Goal: Task Accomplishment & Management: Complete application form

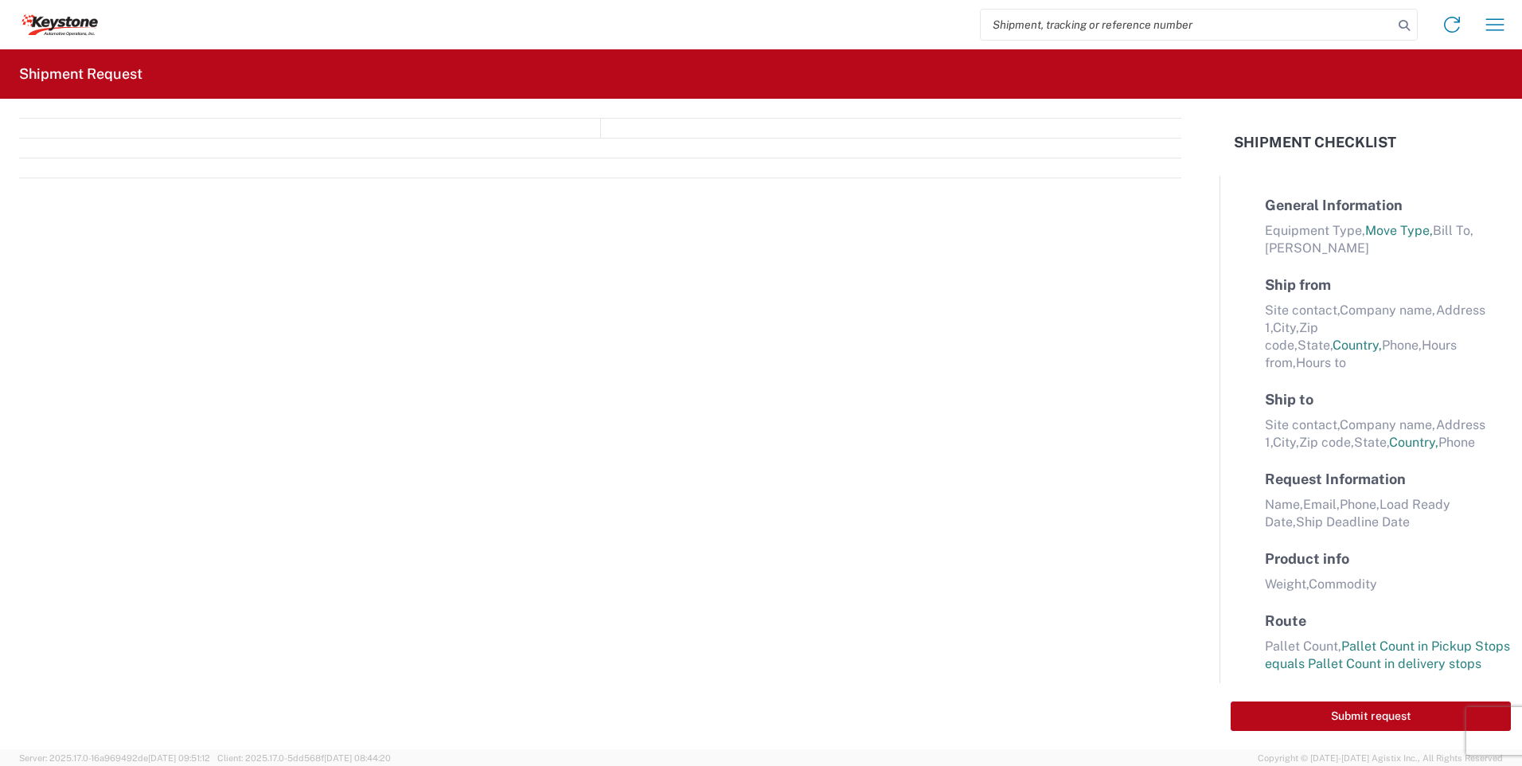
select select "FULL"
select select "LBS"
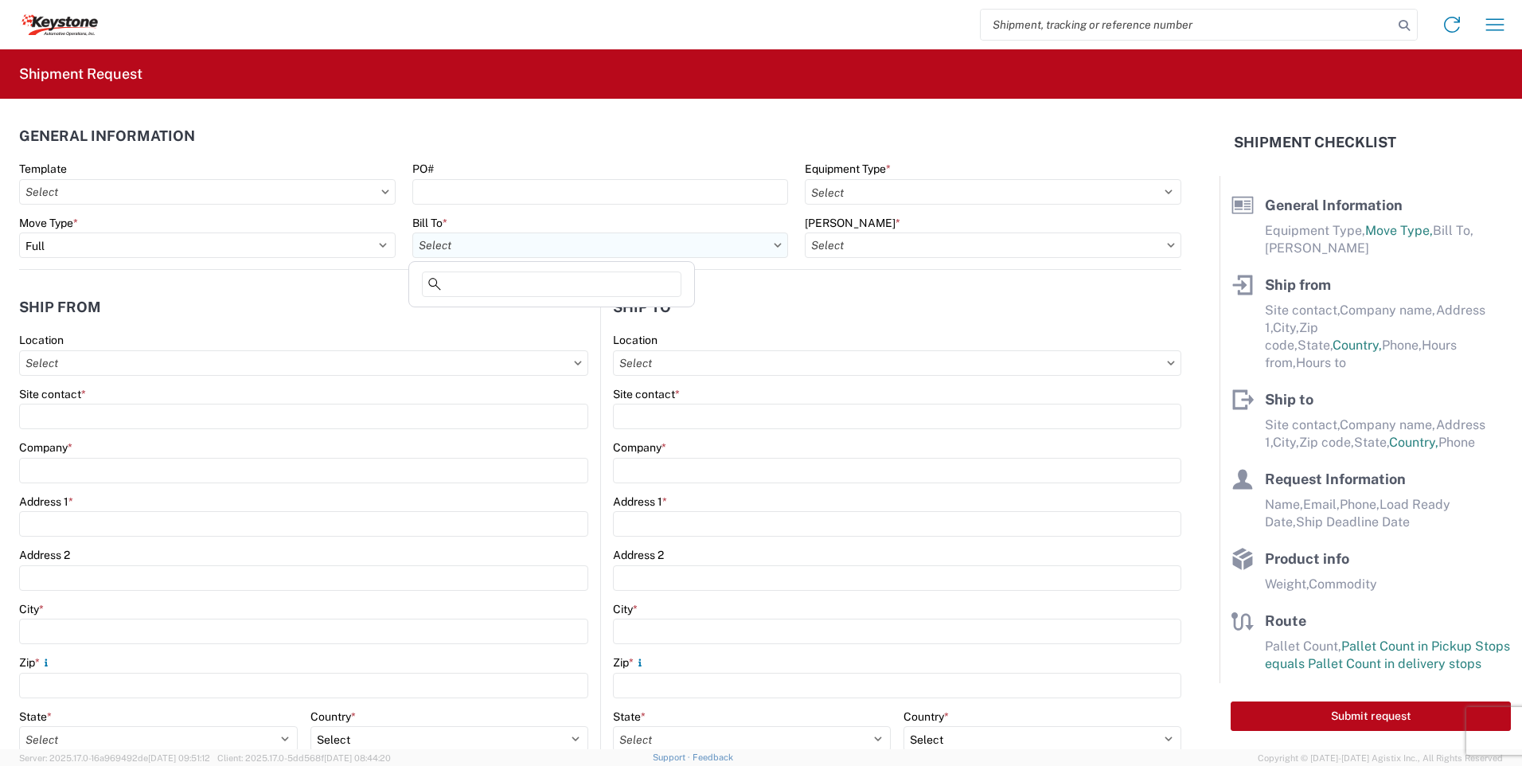
click at [469, 252] on input "Bill To *" at bounding box center [600, 244] width 376 height 25
click at [770, 248] on input "Bill To *" at bounding box center [600, 244] width 376 height 25
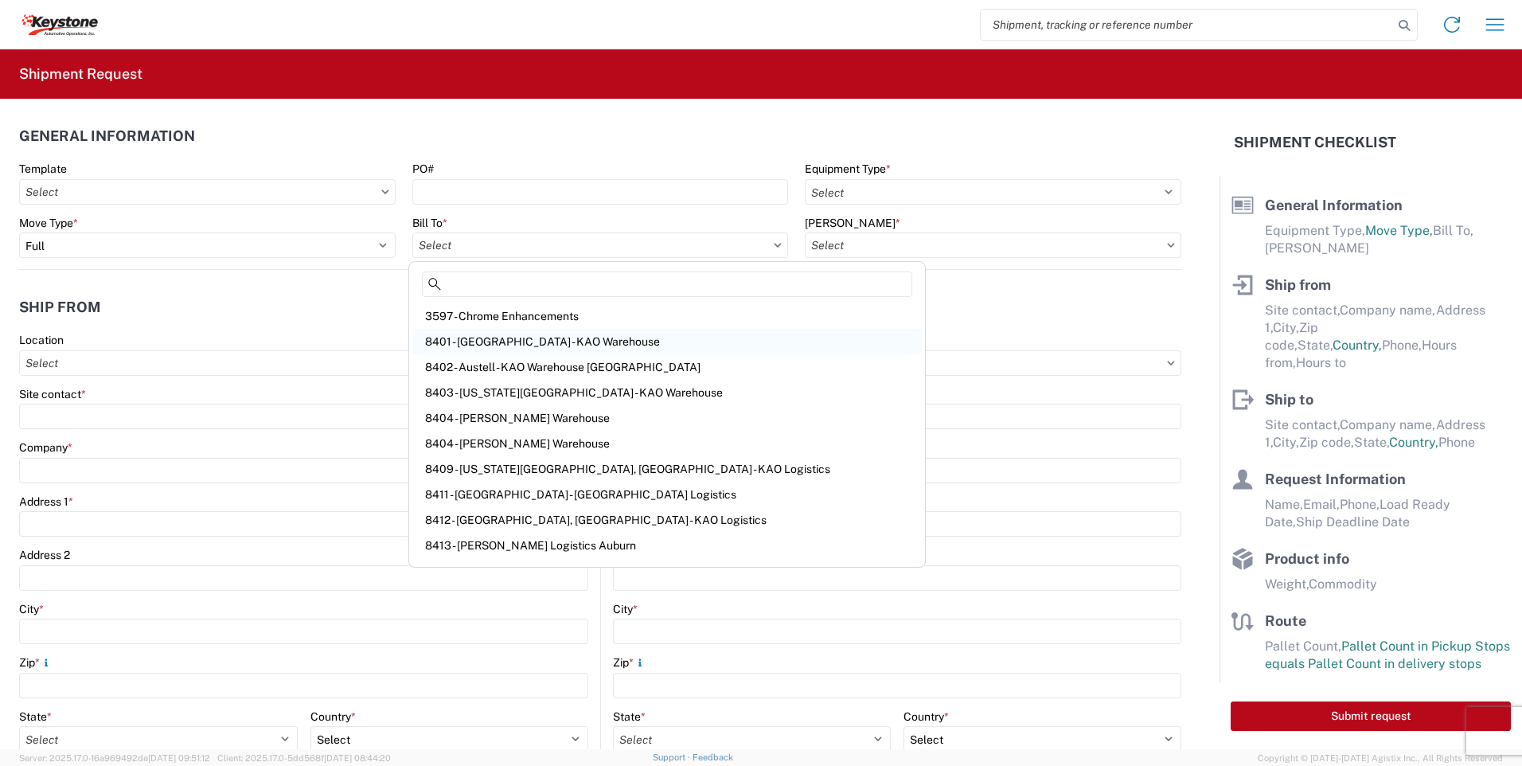
click at [486, 339] on div "8401 - [GEOGRAPHIC_DATA] - KAO Warehouse" at bounding box center [666, 341] width 509 height 25
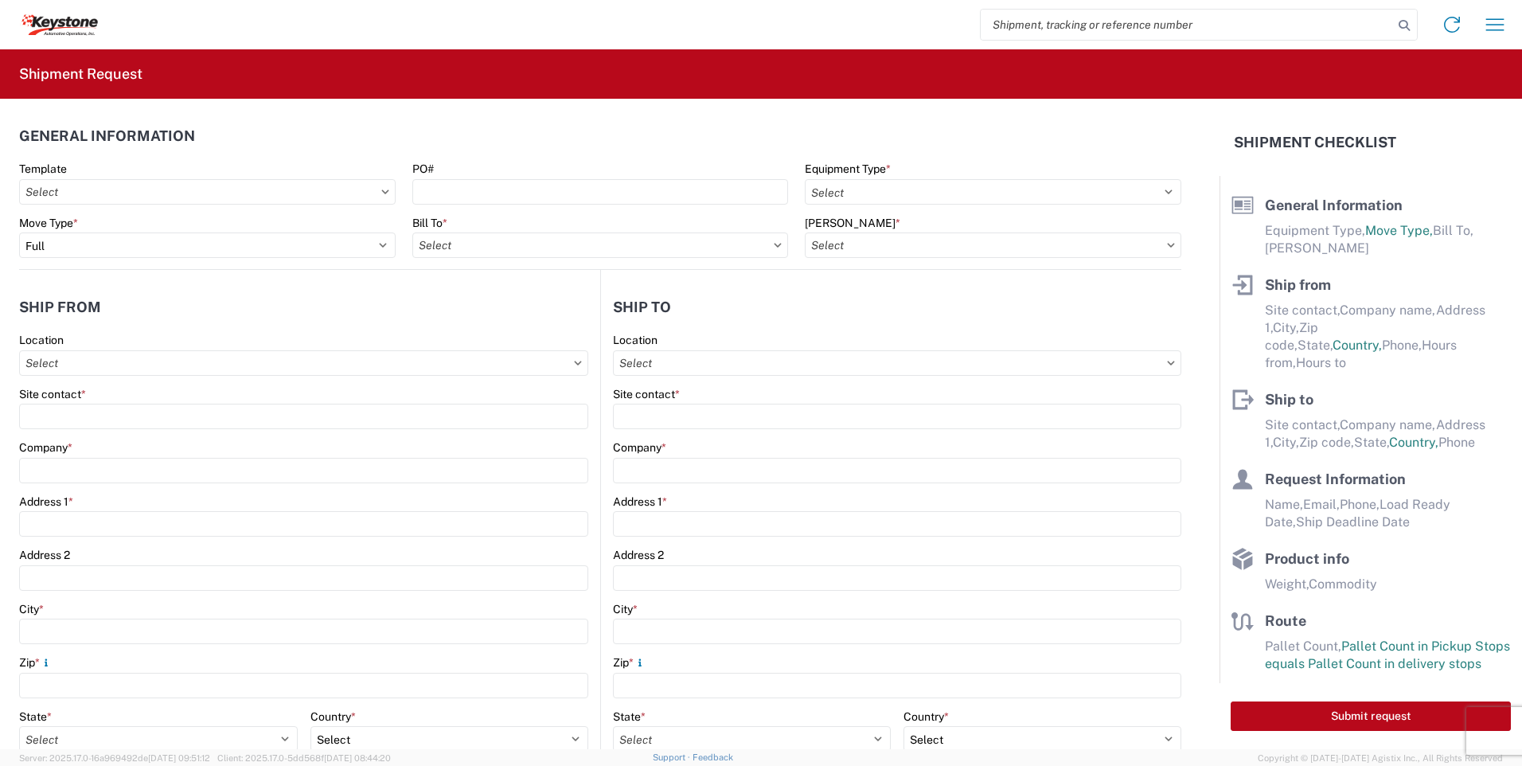
type input "8401 - [GEOGRAPHIC_DATA] - KAO Warehouse"
click at [852, 240] on input "[PERSON_NAME] *" at bounding box center [993, 244] width 376 height 25
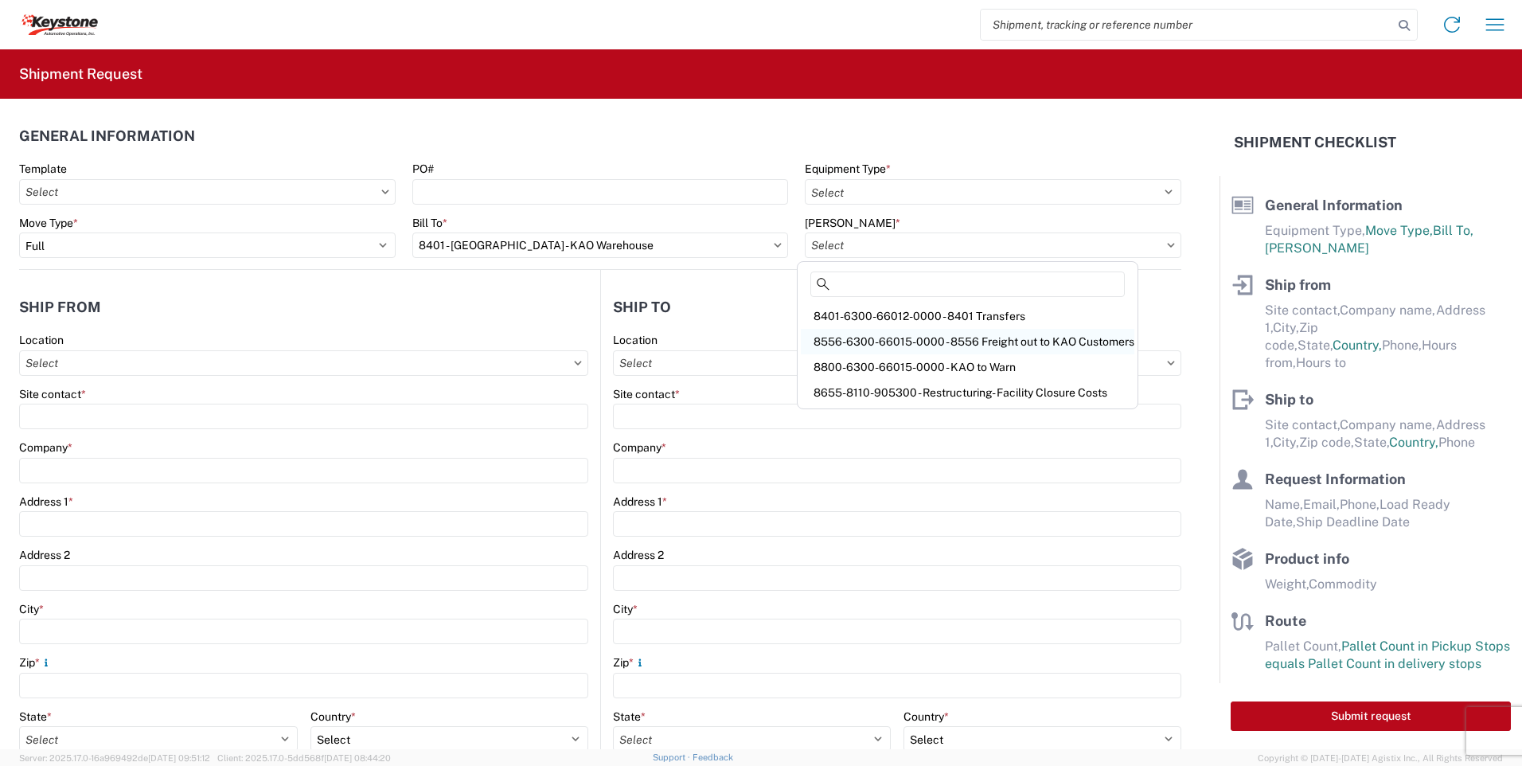
click at [1004, 340] on div "8556-6300-66015-0000 - 8556 Freight out to KAO Customers" at bounding box center [967, 341] width 333 height 25
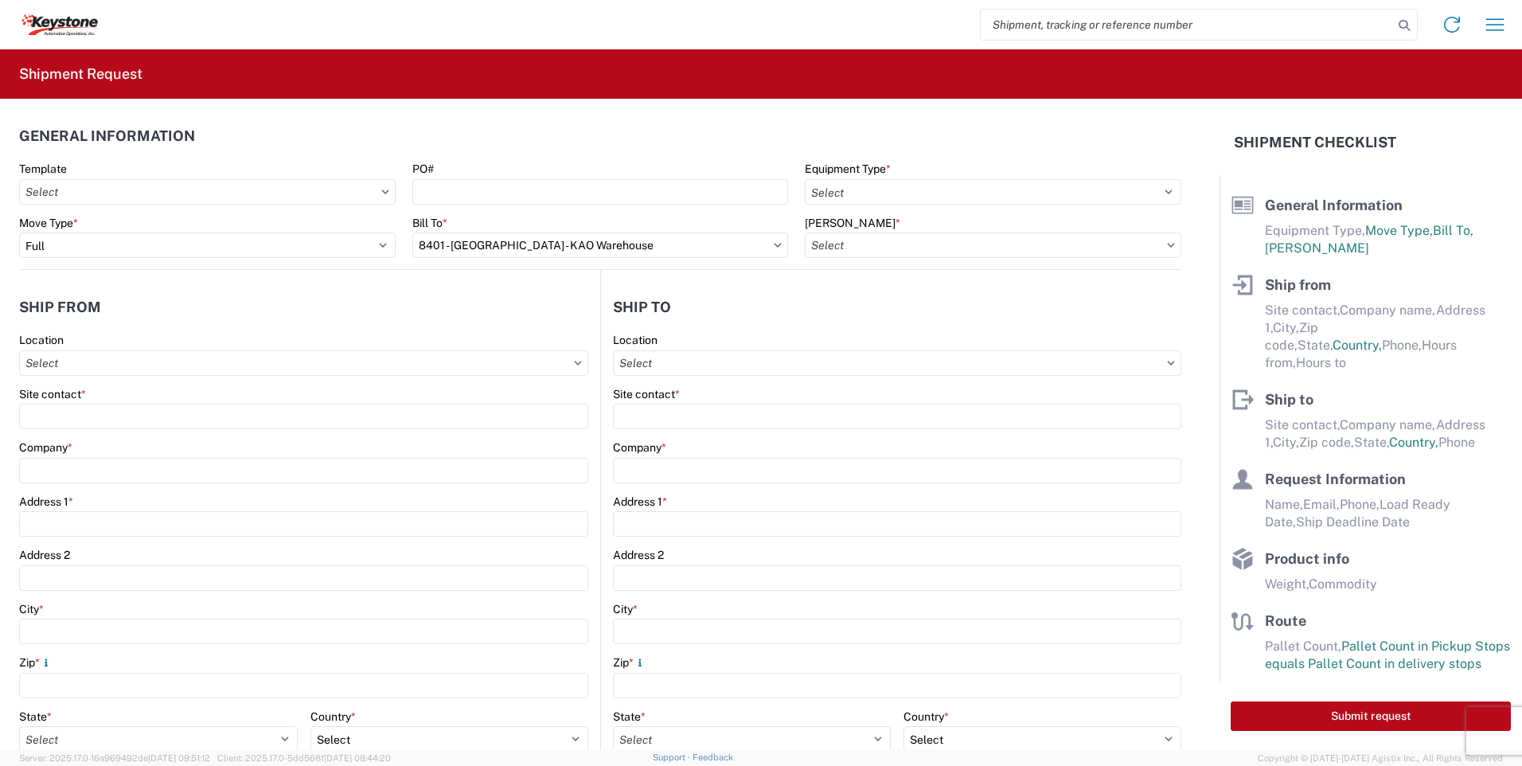
type input "8556-6300-66015-0000 - 8556 Freight out to KAO Customers"
click at [588, 363] on input "Location" at bounding box center [303, 362] width 569 height 25
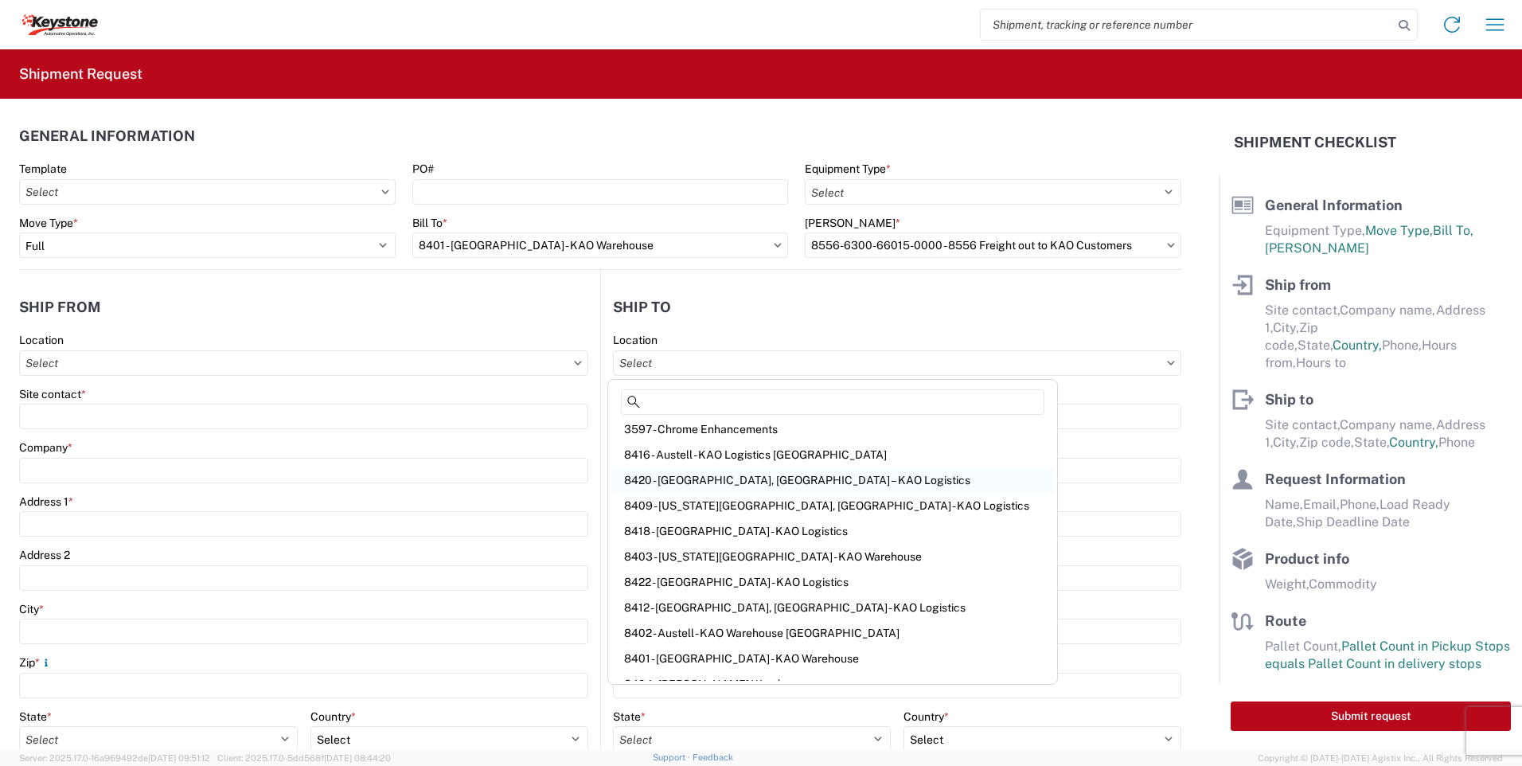
scroll to position [159, 0]
click at [685, 652] on div "8401 - [GEOGRAPHIC_DATA] - KAO Warehouse" at bounding box center [832, 656] width 443 height 25
type input "8401 - [GEOGRAPHIC_DATA] - KAO Warehouse"
type input "KAO"
type input "[STREET_ADDRESS][PERSON_NAME]"
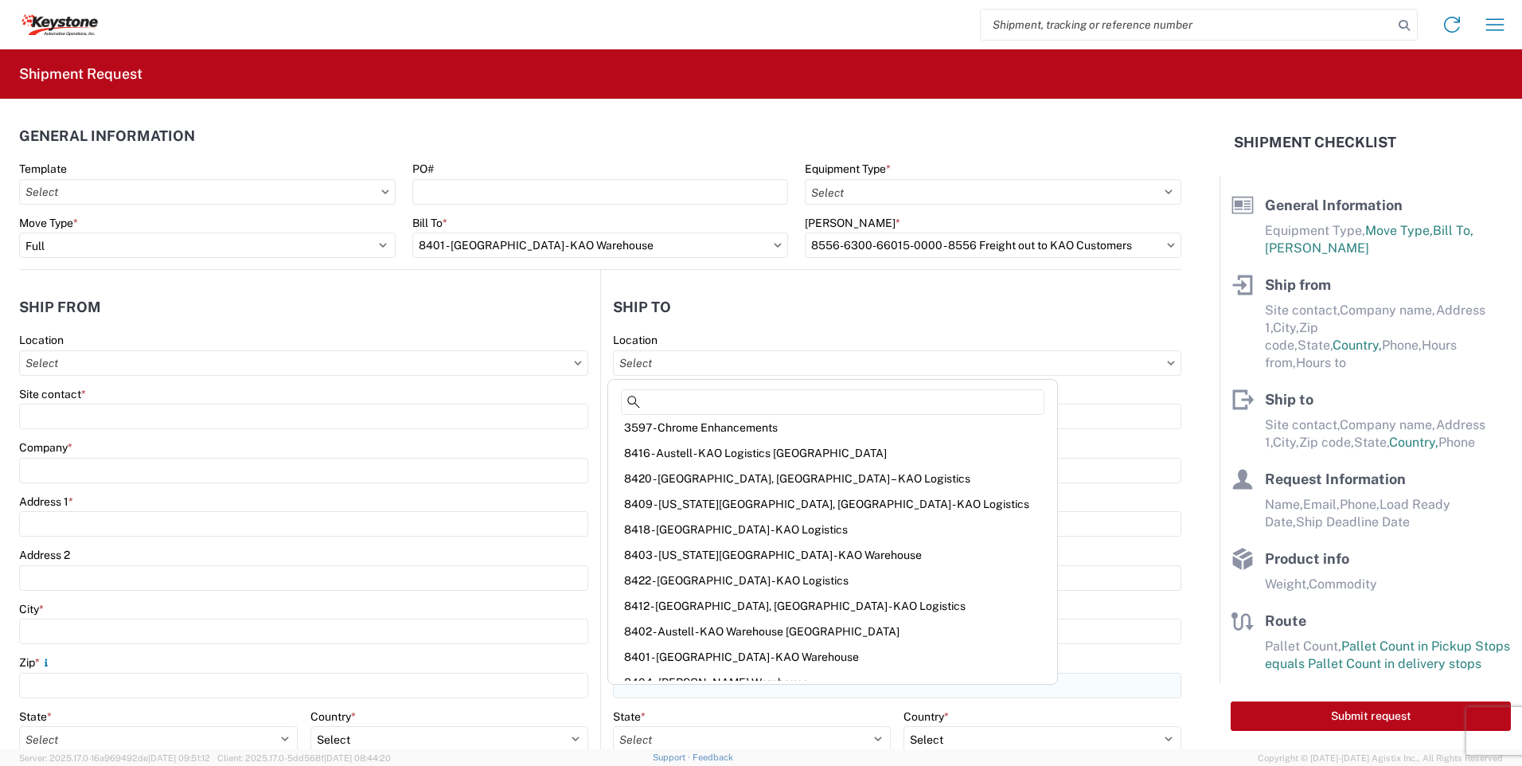
type input "[GEOGRAPHIC_DATA]"
type input "18643"
select select "US"
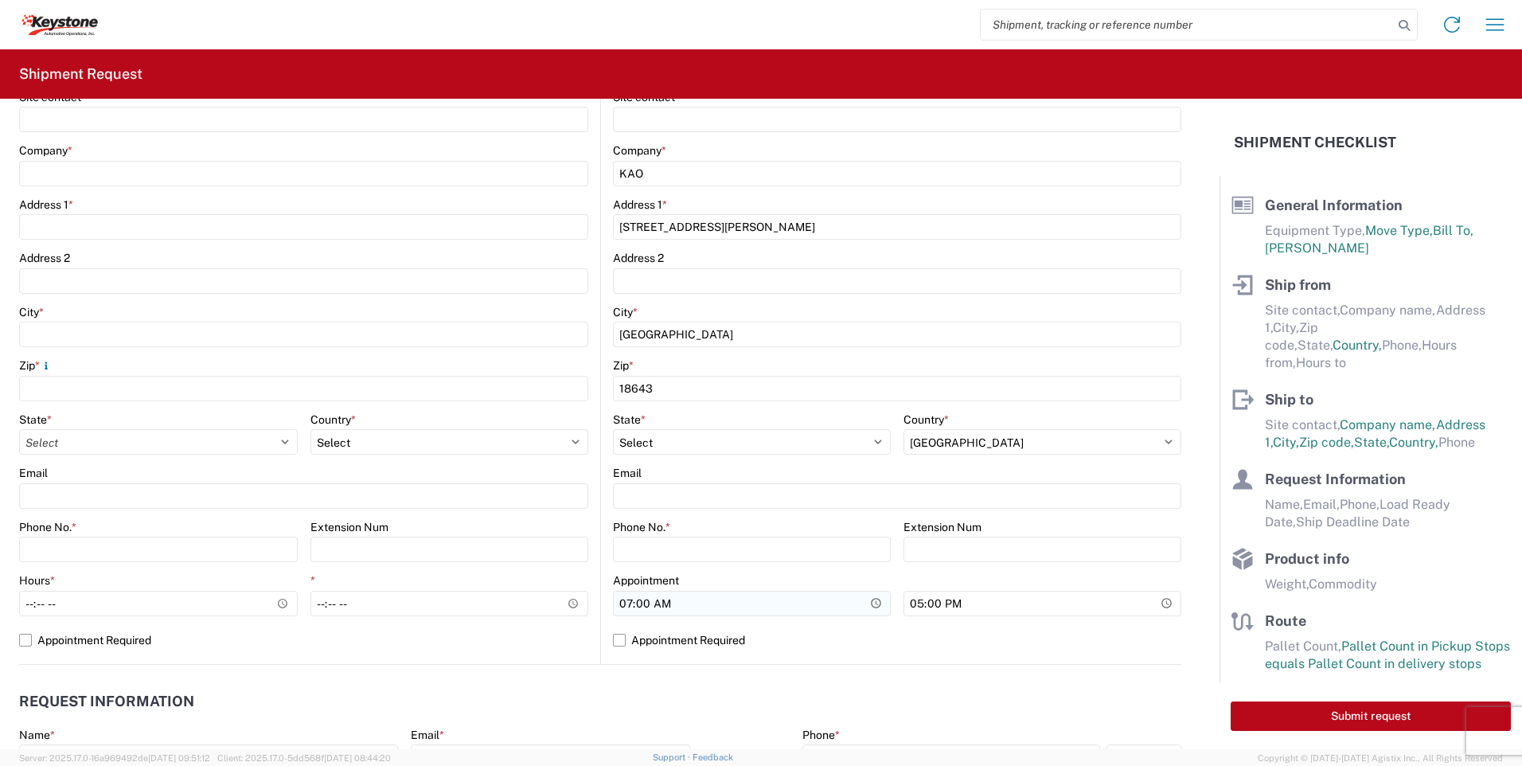
scroll to position [318, 0]
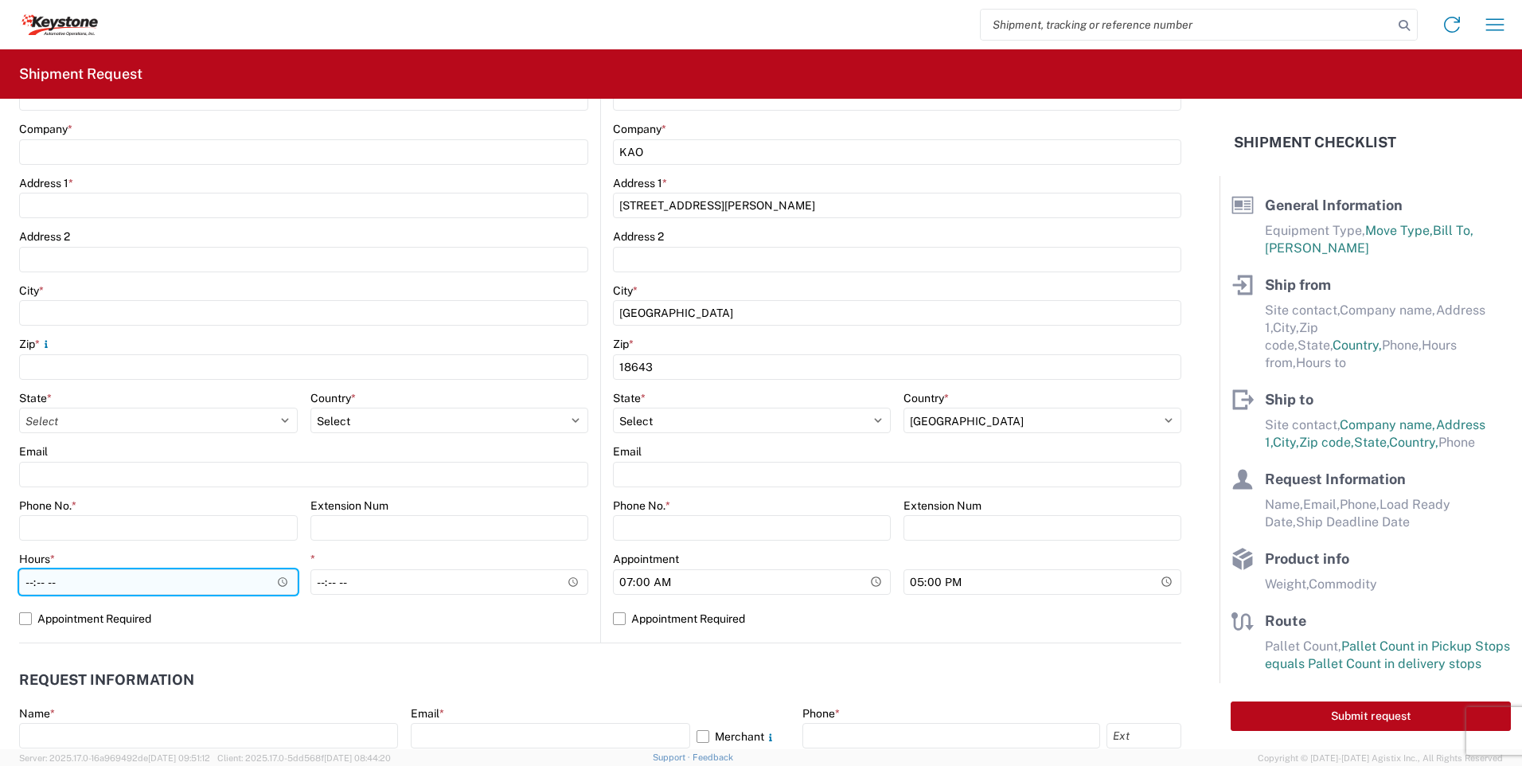
click at [199, 587] on input "Hours *" at bounding box center [158, 581] width 279 height 25
click at [33, 626] on label "Appointment Required" at bounding box center [303, 618] width 569 height 25
click at [0, 0] on input "Appointment Required" at bounding box center [0, 0] width 0 height 0
select select "US"
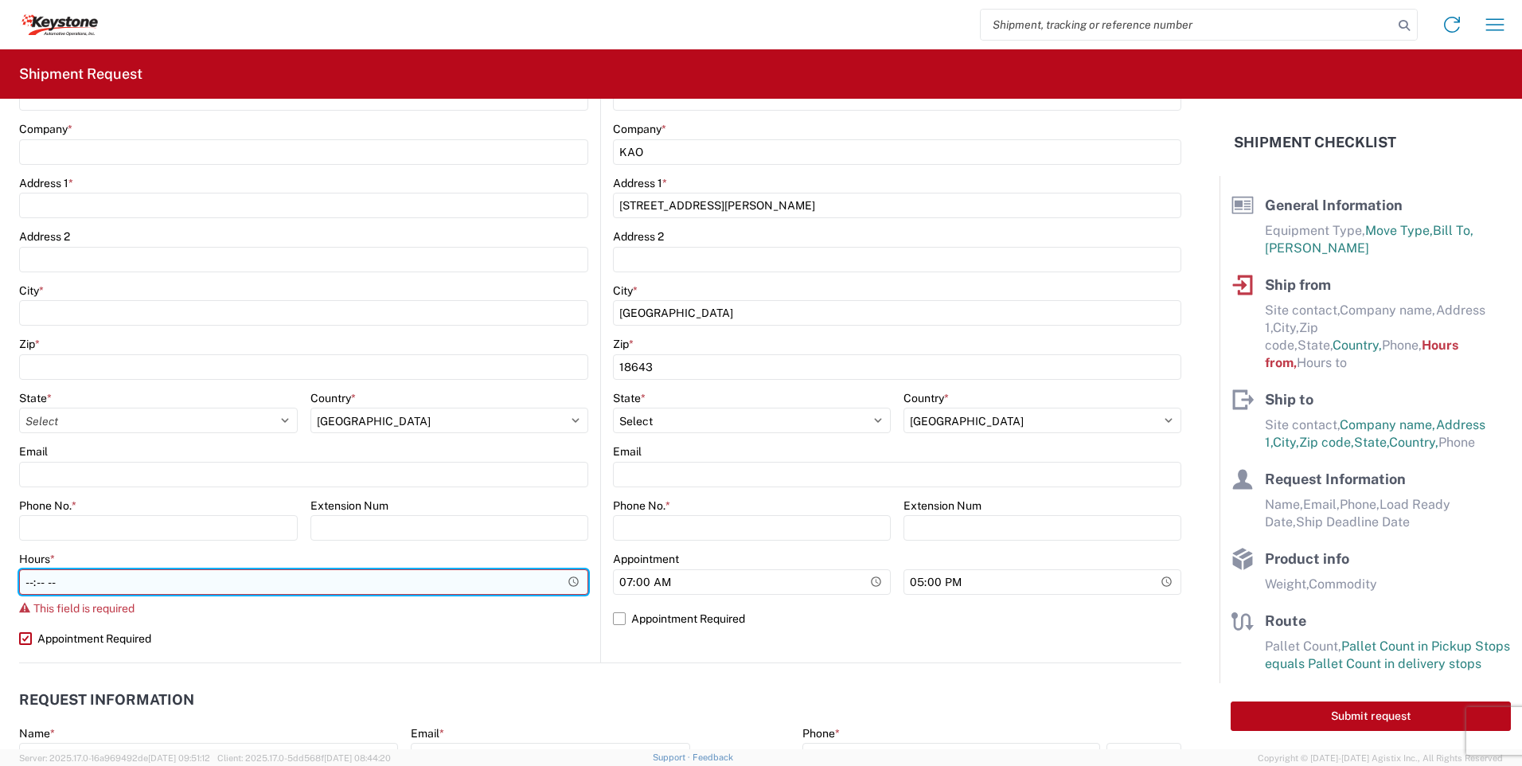
click at [181, 582] on input "Hours *" at bounding box center [303, 581] width 569 height 25
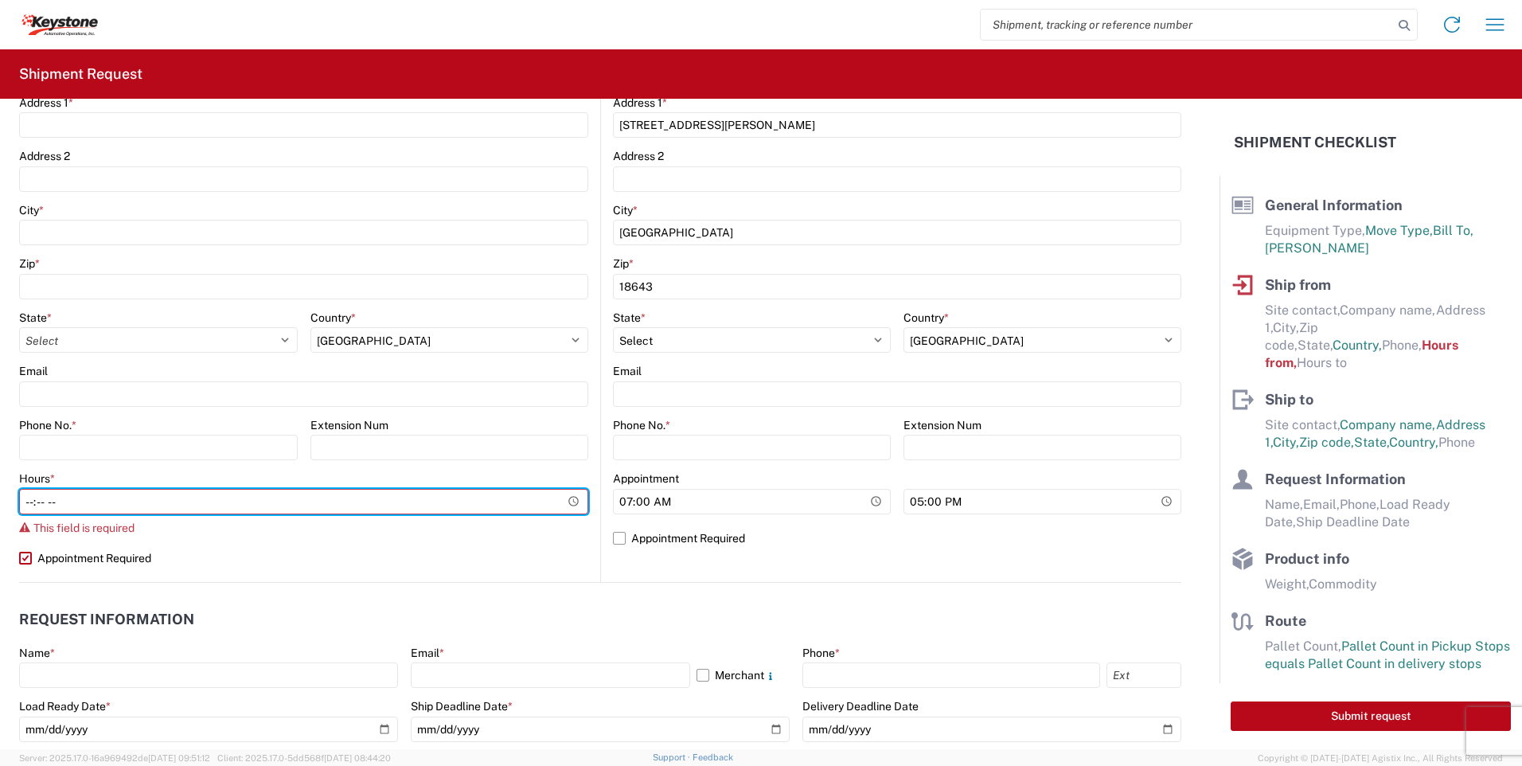
scroll to position [398, 0]
click at [571, 505] on input "Hours *" at bounding box center [303, 501] width 569 height 25
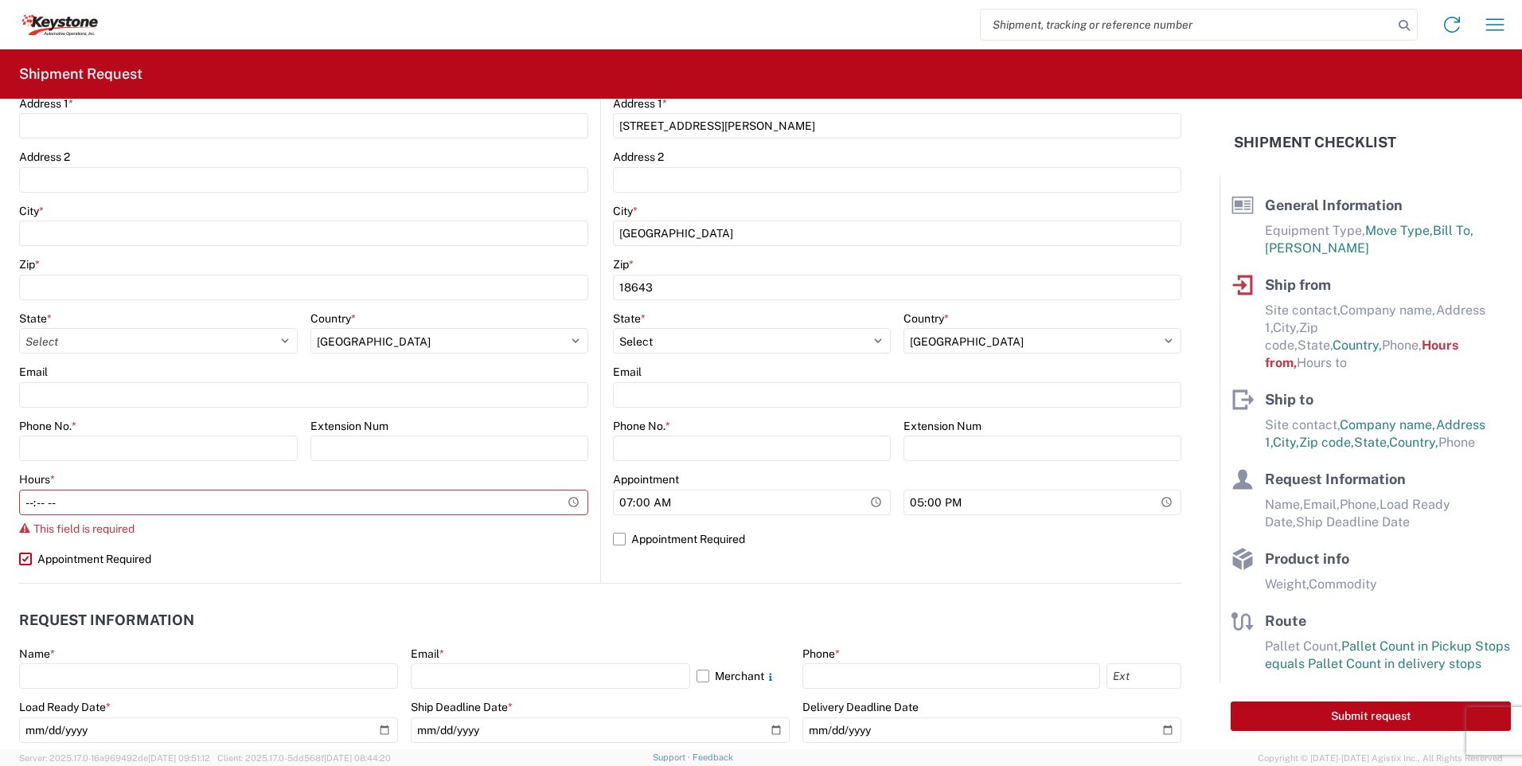
click at [324, 569] on label "Appointment Required" at bounding box center [303, 558] width 569 height 25
click at [0, 0] on input "Appointment Required" at bounding box center [0, 0] width 0 height 0
select select "US"
click at [64, 508] on input "Hours *" at bounding box center [158, 501] width 279 height 25
click at [286, 500] on input "Hours *" at bounding box center [158, 501] width 279 height 25
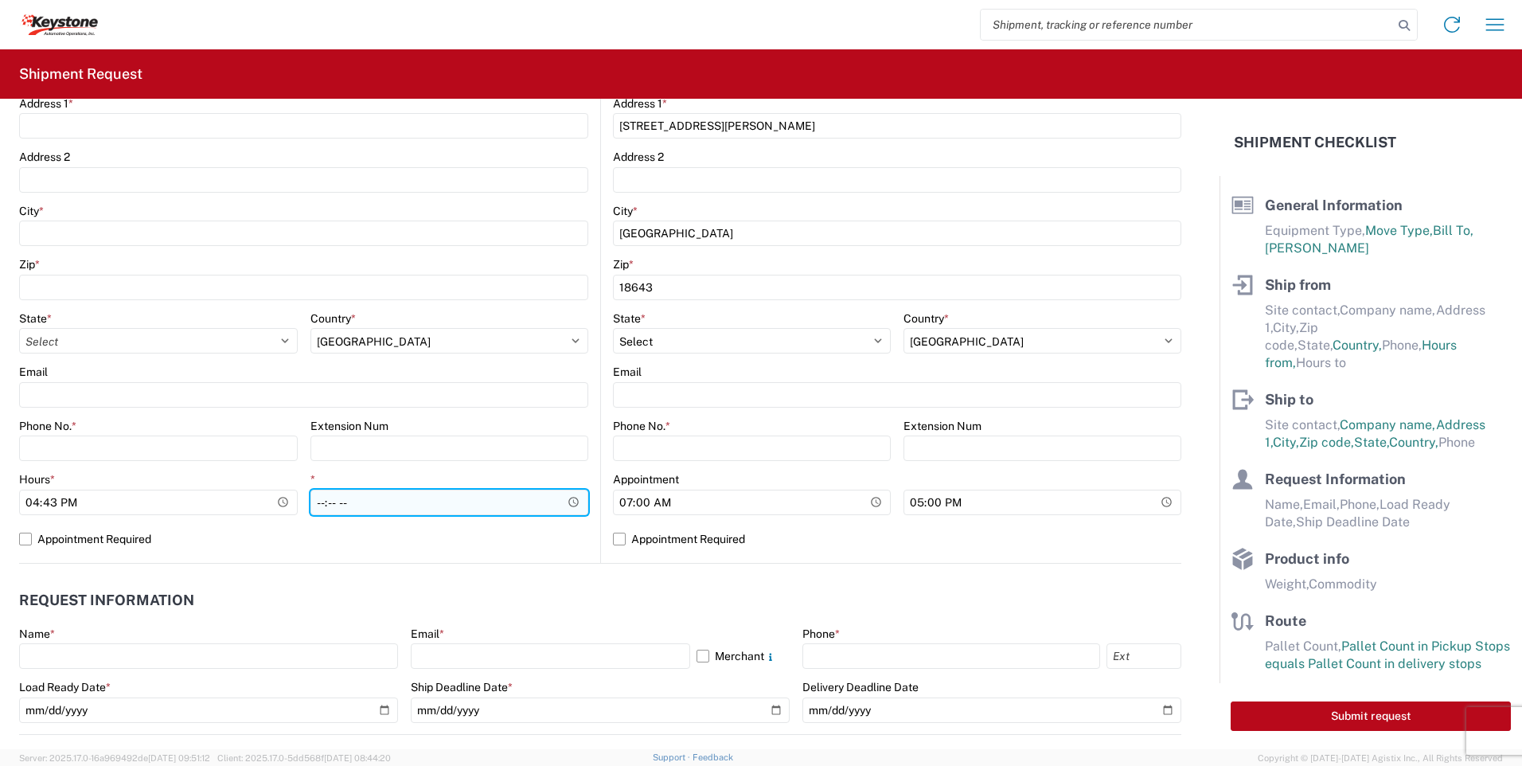
type input "16:43"
click at [564, 508] on input "*" at bounding box center [449, 501] width 279 height 25
type input "18:00"
click at [521, 552] on div "Location Site contact * Company * Address 1 * Address 2 City * Zip * State * Se…" at bounding box center [303, 249] width 569 height 628
click at [29, 537] on label "Appointment Required" at bounding box center [303, 538] width 569 height 25
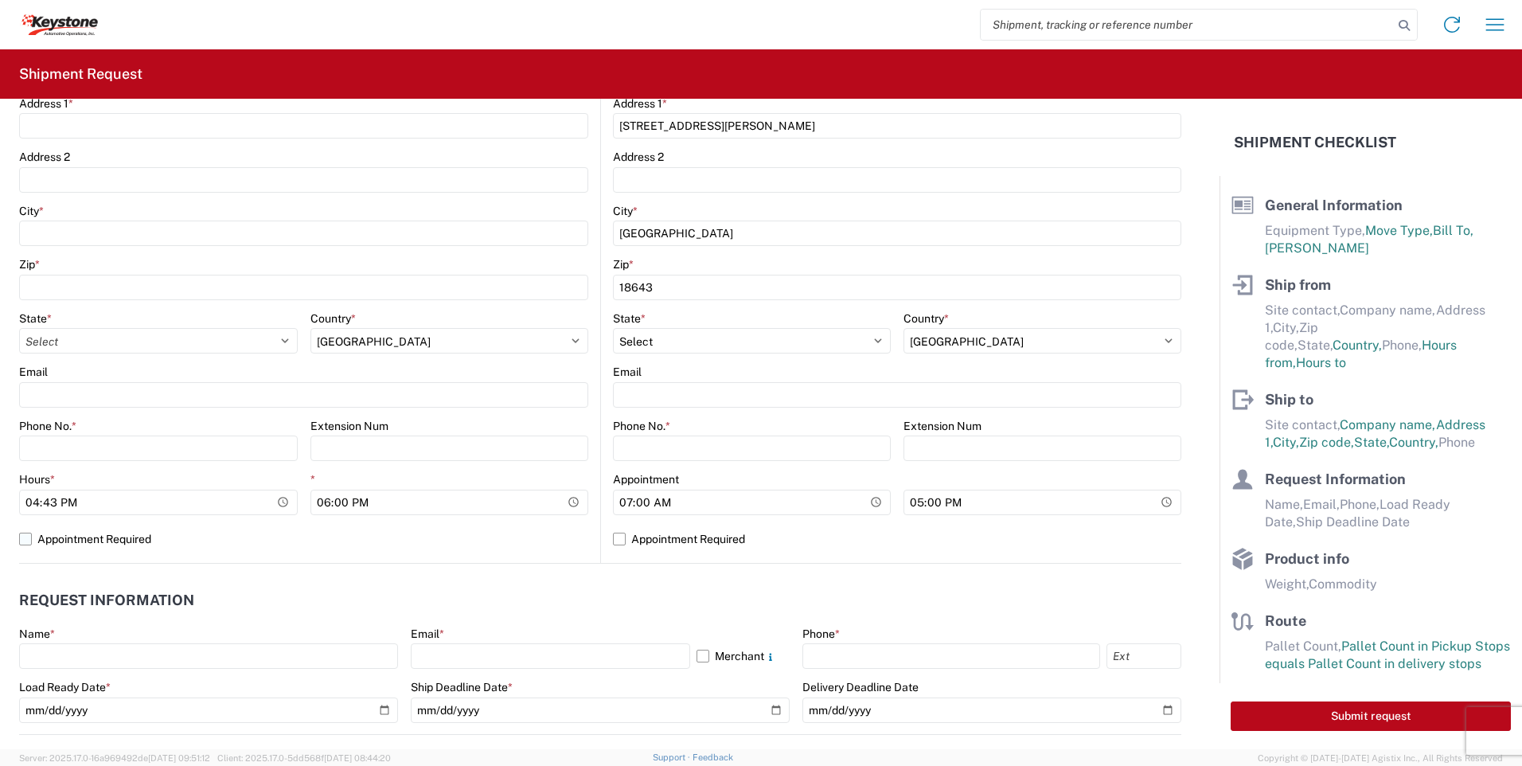
click at [0, 0] on input "Appointment Required" at bounding box center [0, 0] width 0 height 0
select select "US"
click at [29, 537] on label "Appointment Required" at bounding box center [303, 538] width 569 height 25
click at [0, 0] on input "Appointment Required" at bounding box center [0, 0] width 0 height 0
select select "US"
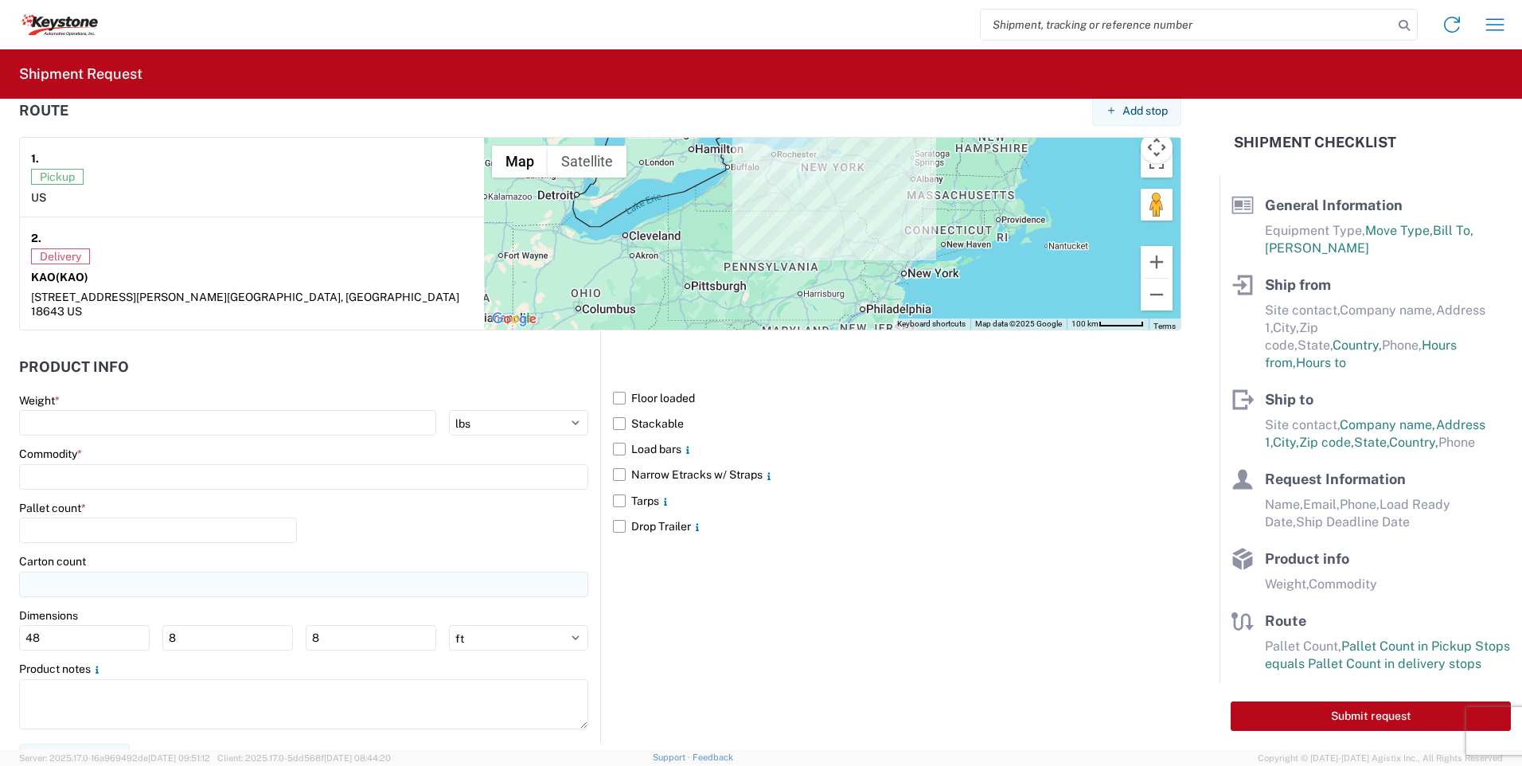
scroll to position [1239, 0]
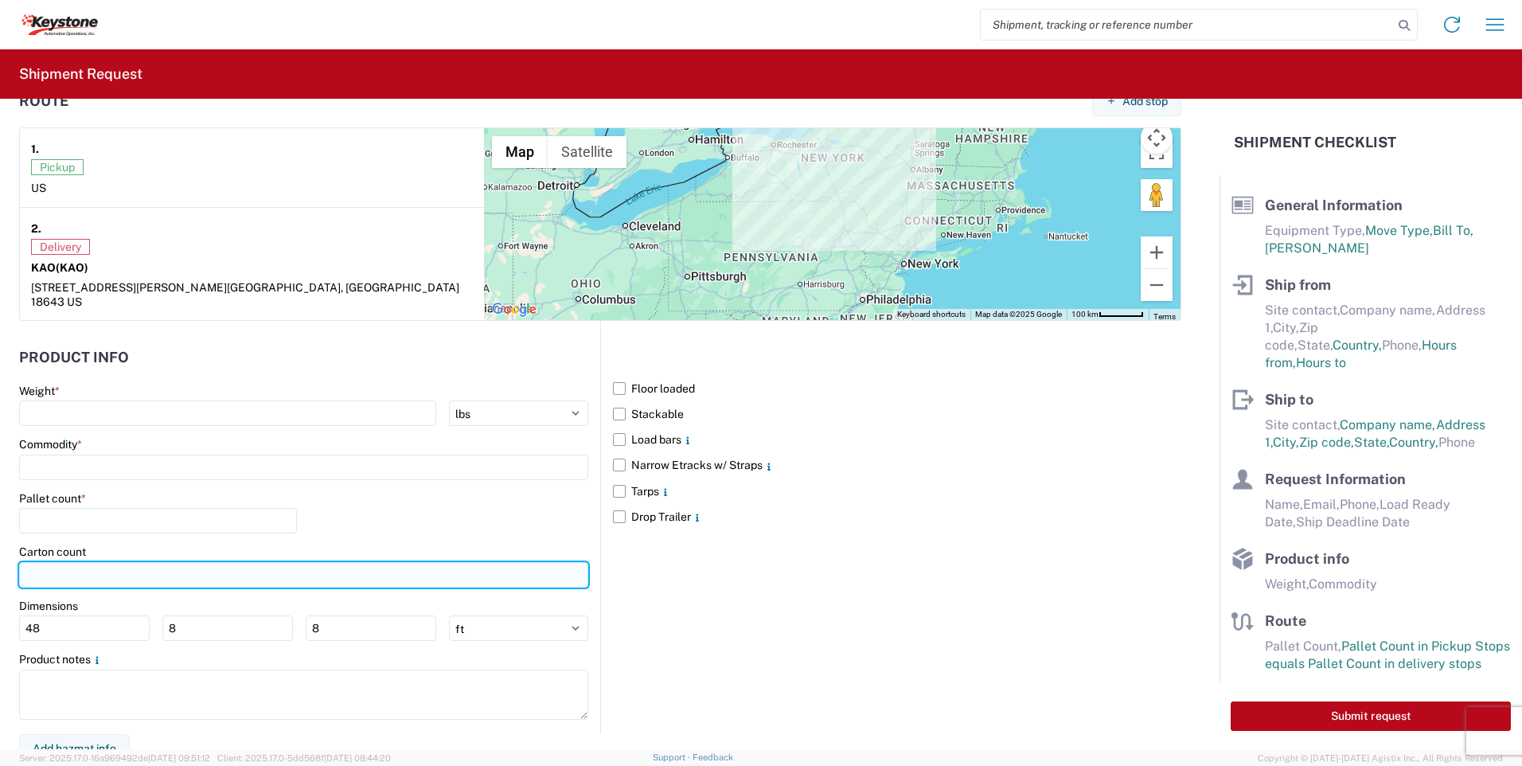
click at [69, 565] on input "number" at bounding box center [303, 574] width 569 height 25
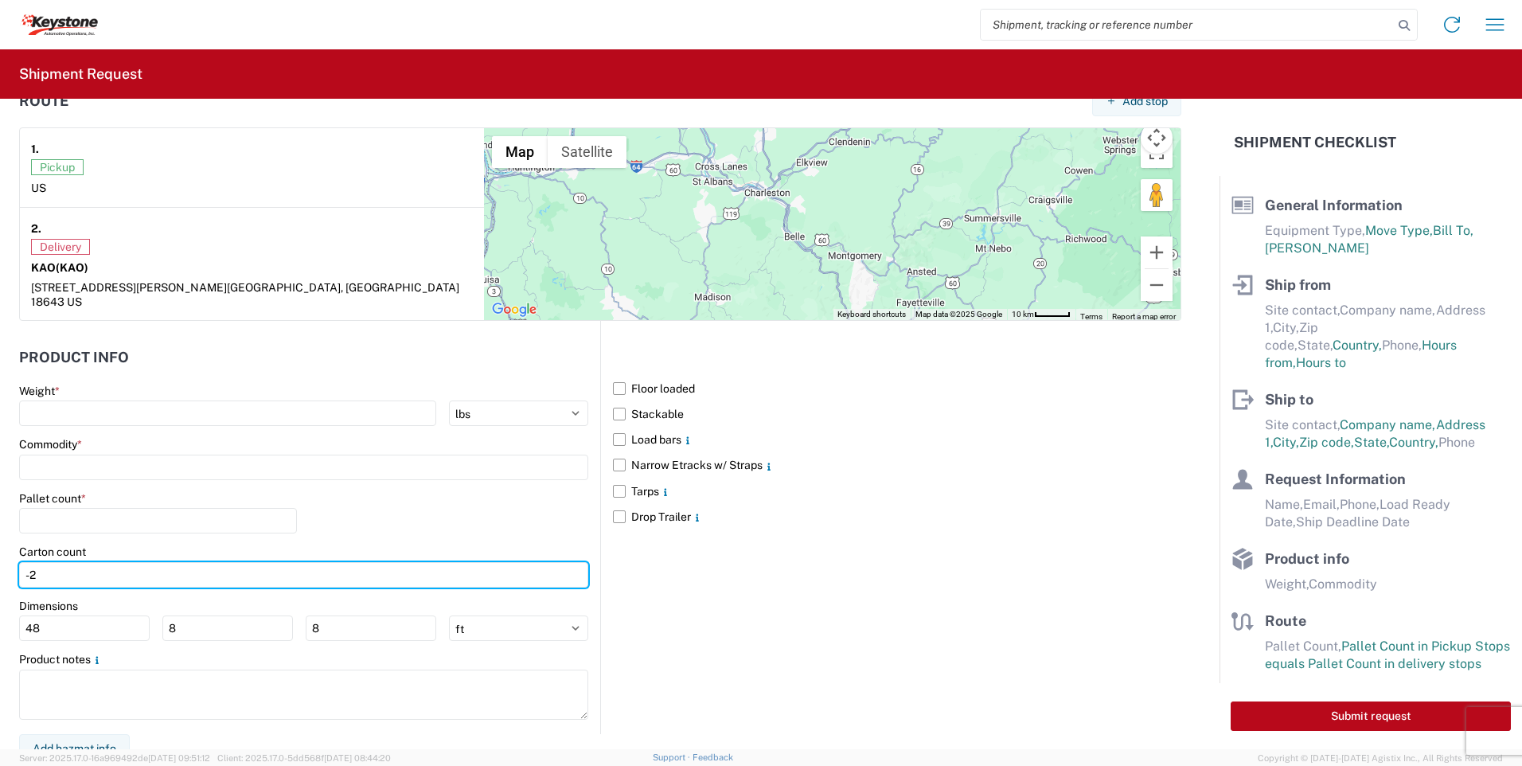
type input "-2"
